Goal: Navigation & Orientation: Find specific page/section

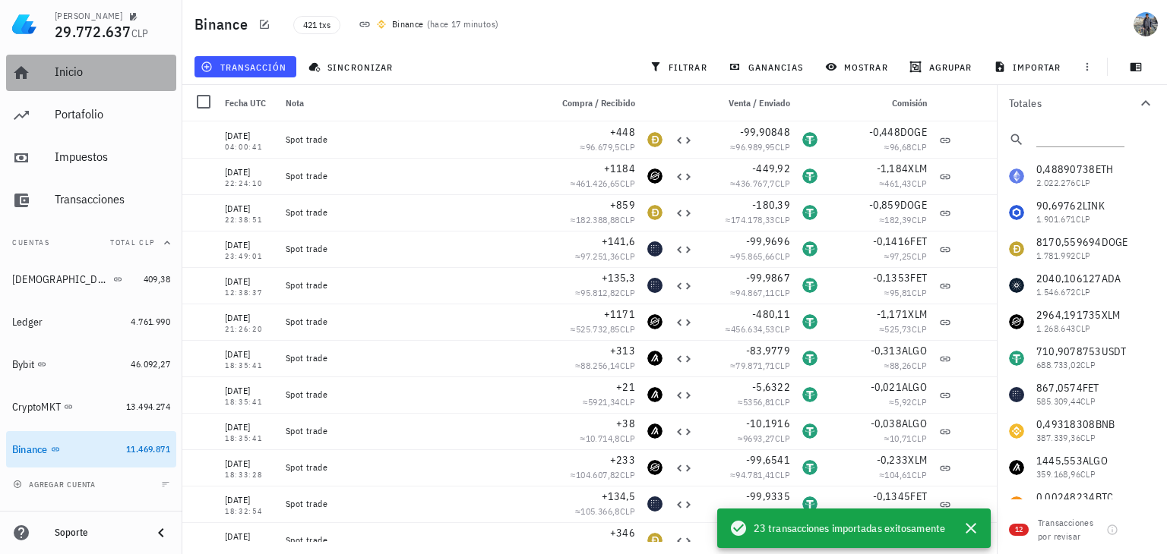
click at [73, 71] on div "Inicio" at bounding box center [112, 72] width 115 height 14
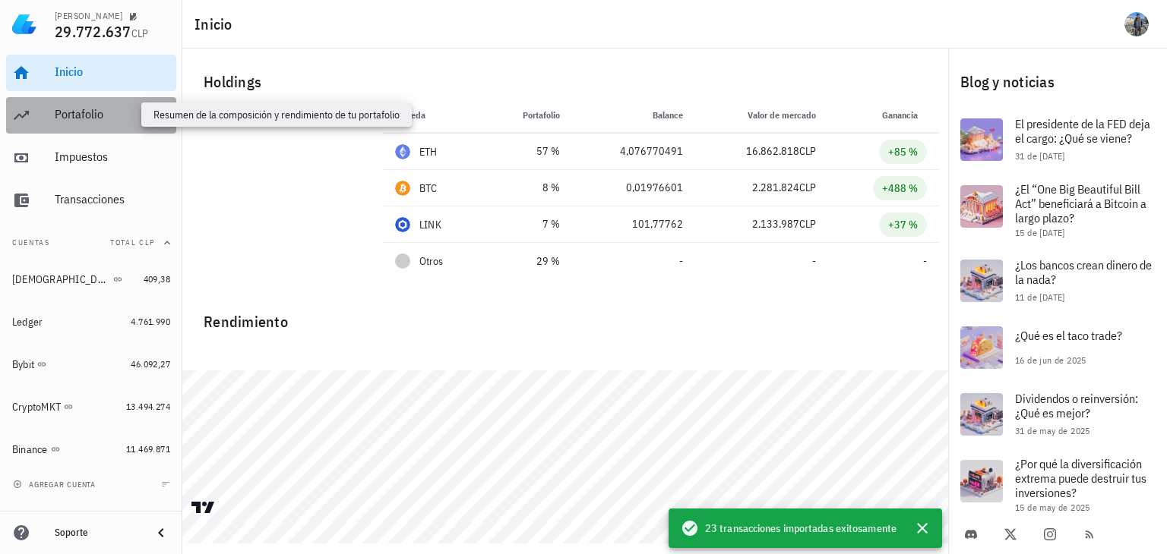
click at [106, 113] on div "Portafolio" at bounding box center [112, 114] width 115 height 14
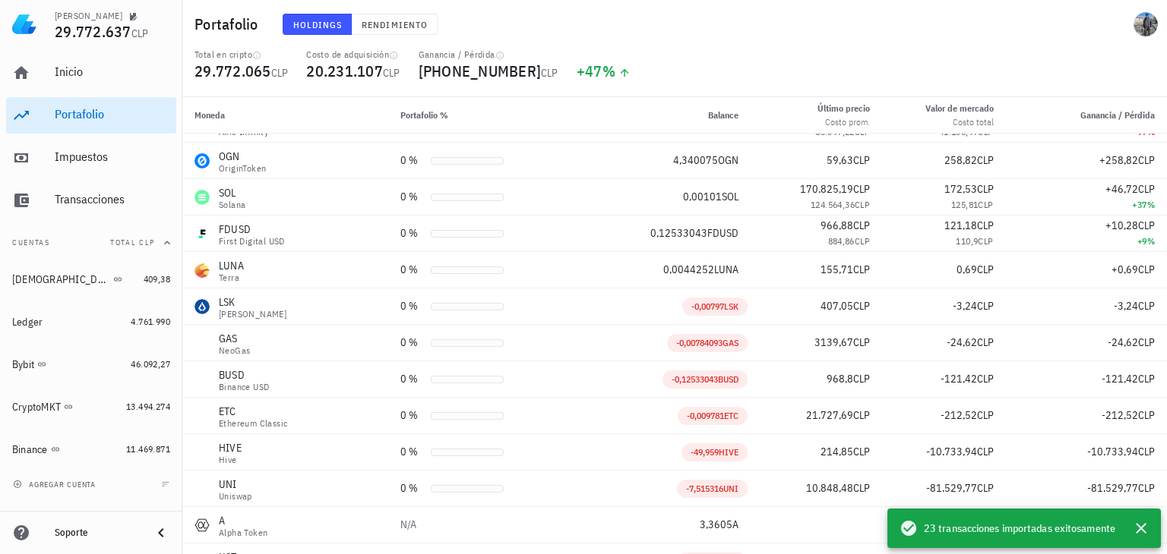
scroll to position [600, 0]
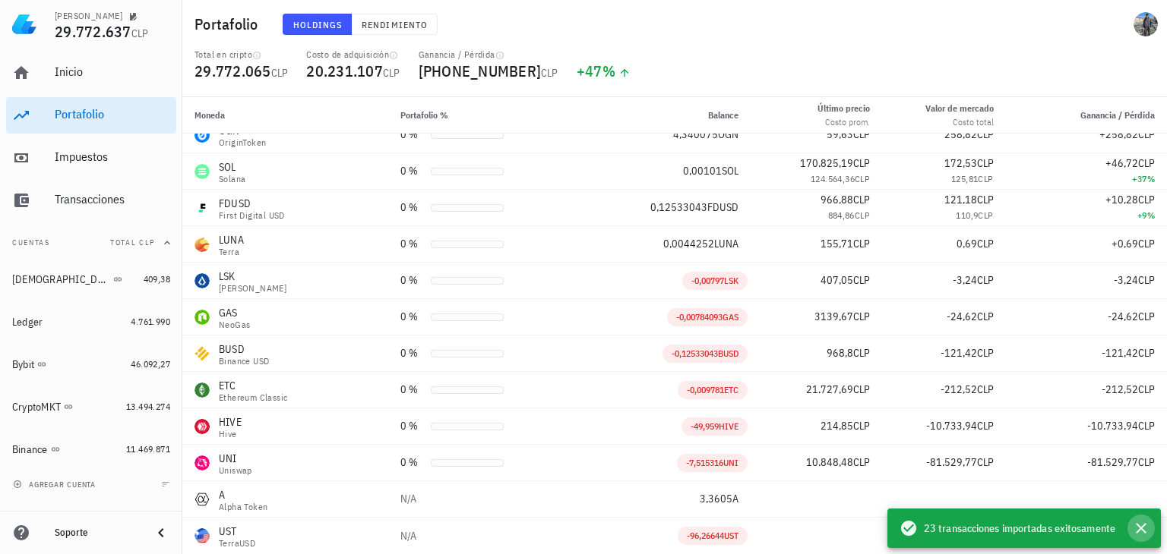
click at [1145, 539] on button "button" at bounding box center [1140, 528] width 27 height 27
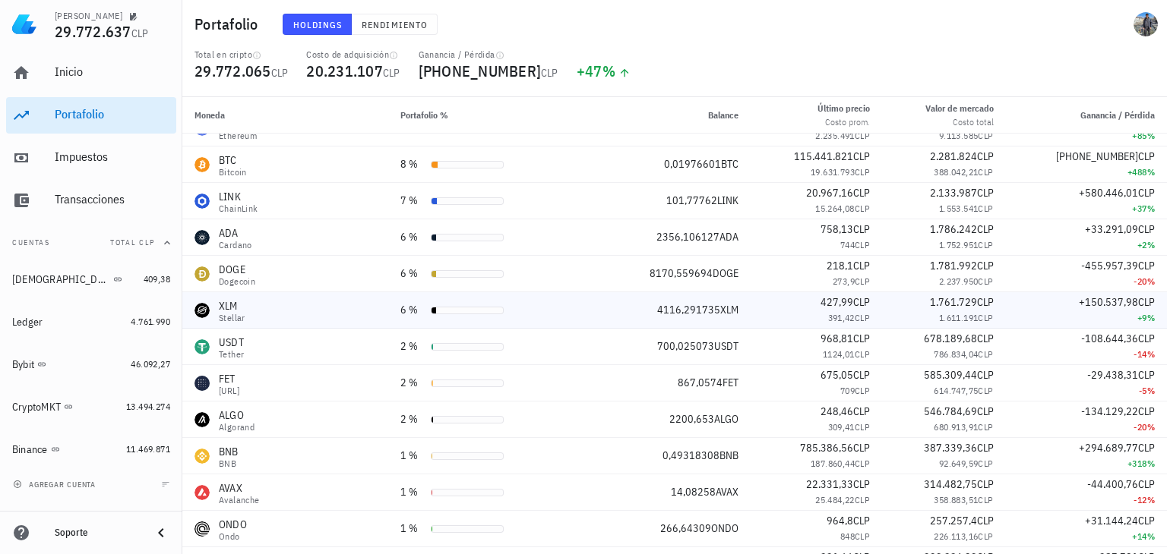
scroll to position [0, 0]
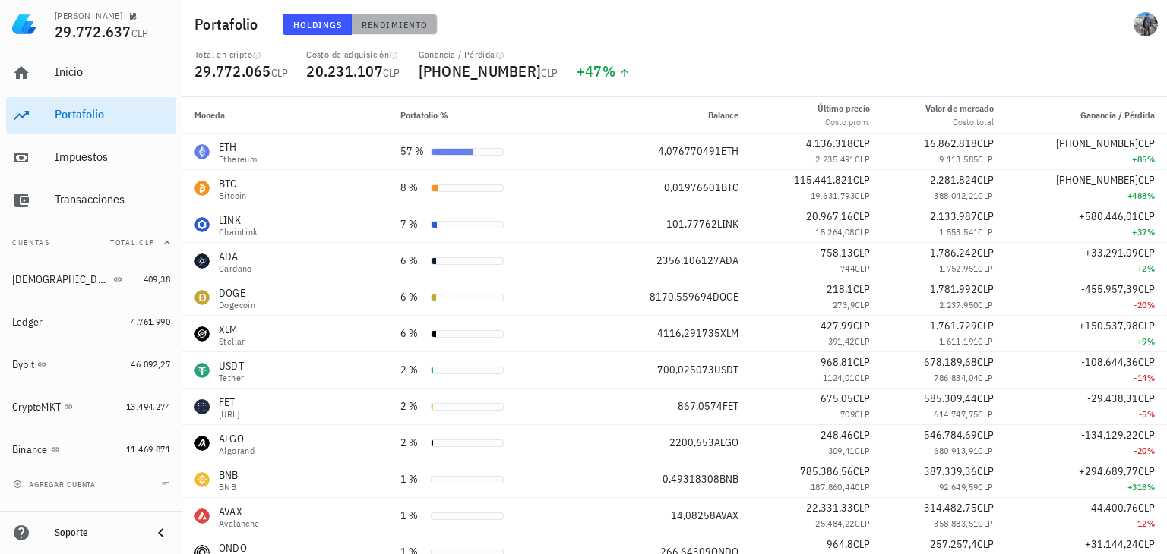
click at [416, 29] on span "Rendimiento" at bounding box center [394, 24] width 67 height 11
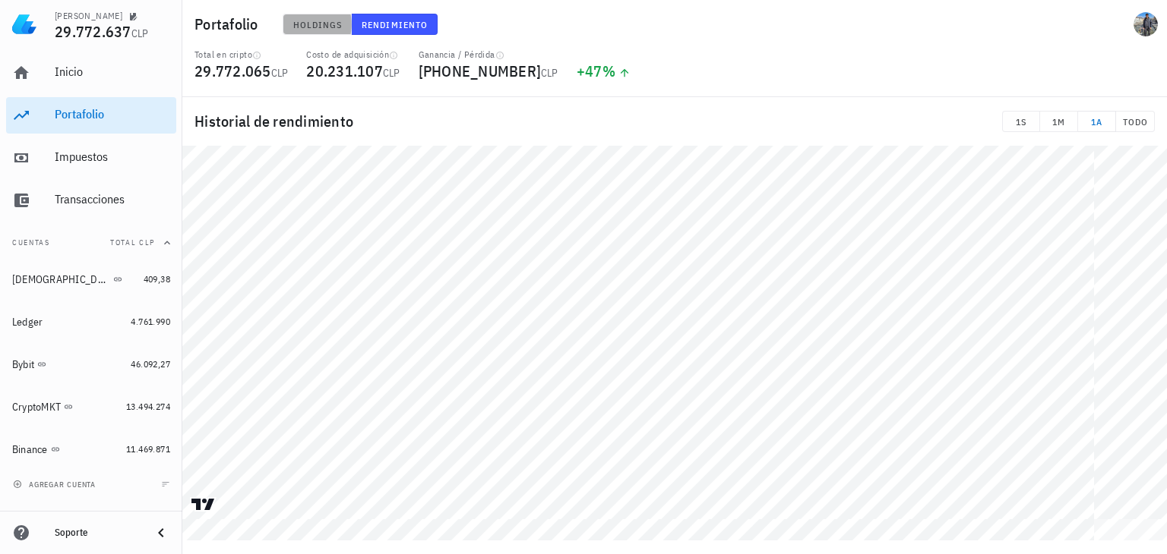
click at [329, 25] on span "Holdings" at bounding box center [317, 24] width 50 height 11
